Goal: Check status

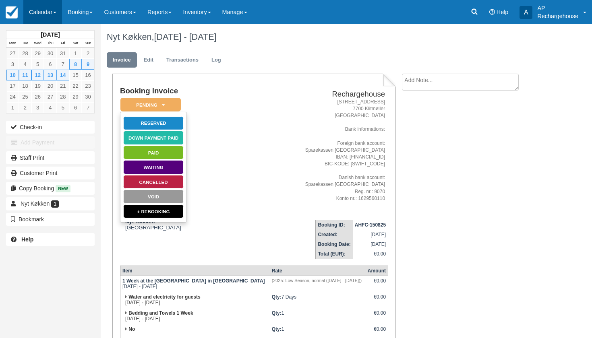
click at [43, 13] on link "Calendar" at bounding box center [42, 12] width 39 height 24
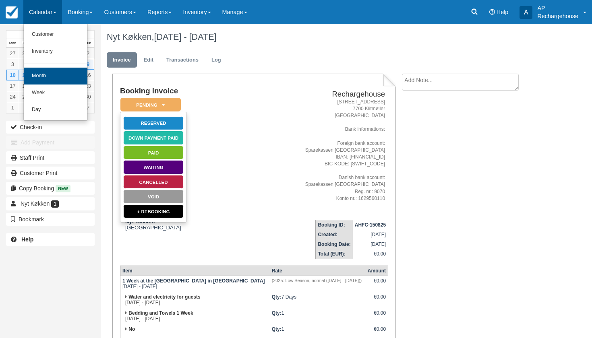
click at [43, 75] on link "Month" at bounding box center [56, 76] width 64 height 17
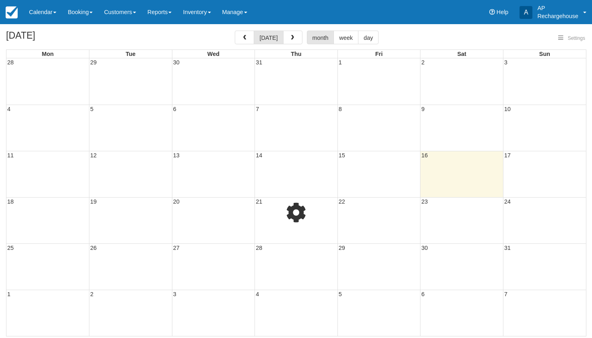
select select
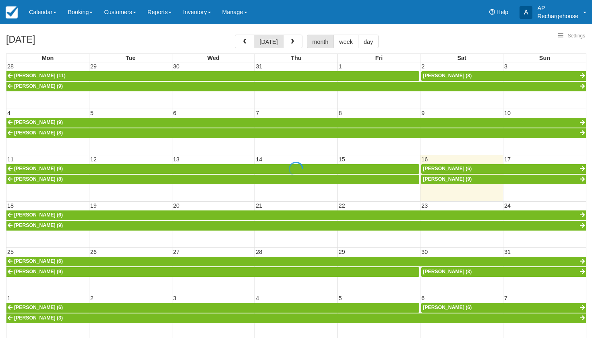
select select
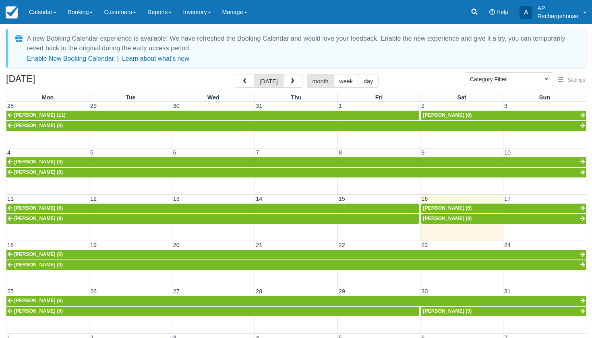
click at [435, 218] on span "Jan-Benedikt Fischer (9)" at bounding box center [447, 219] width 49 height 6
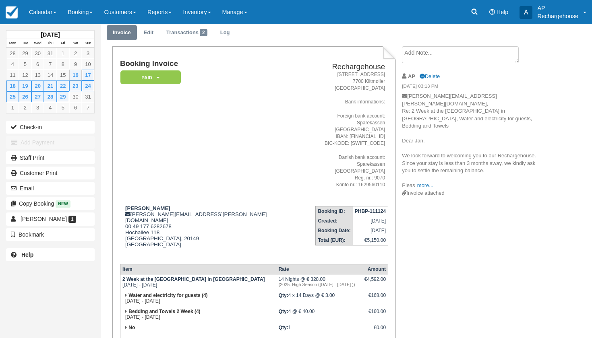
scroll to position [31, 0]
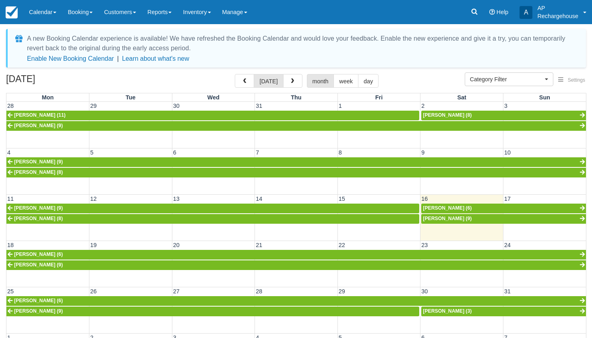
select select
click at [435, 208] on span "[PERSON_NAME] (6)" at bounding box center [447, 208] width 49 height 6
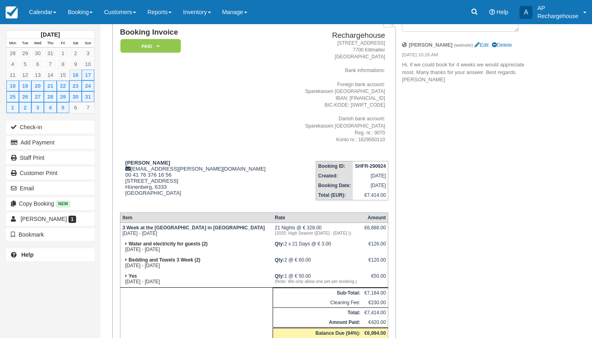
scroll to position [59, 0]
